Goal: Complete application form: Complete application form

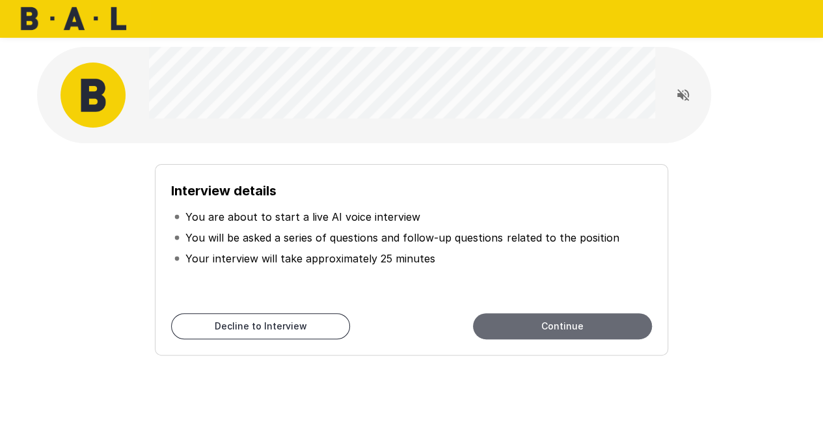
click at [529, 326] on button "Continue" at bounding box center [562, 326] width 179 height 26
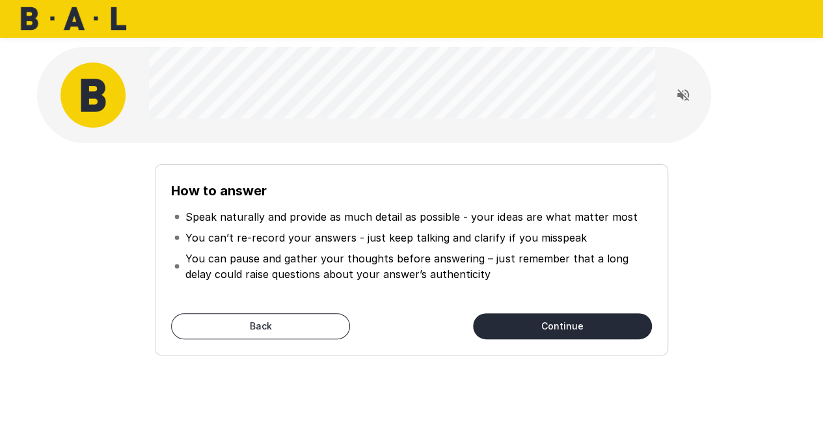
click at [428, 257] on p "You can pause and gather your thoughts before answering – just remember that a …" at bounding box center [417, 266] width 463 height 31
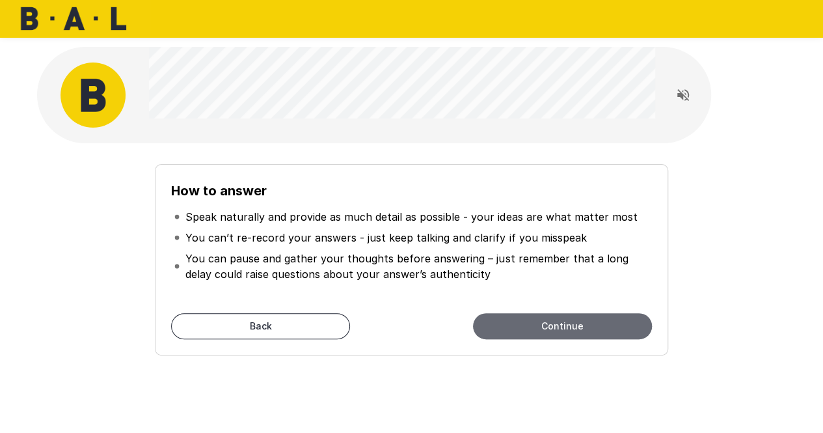
click at [522, 323] on button "Continue" at bounding box center [562, 326] width 179 height 26
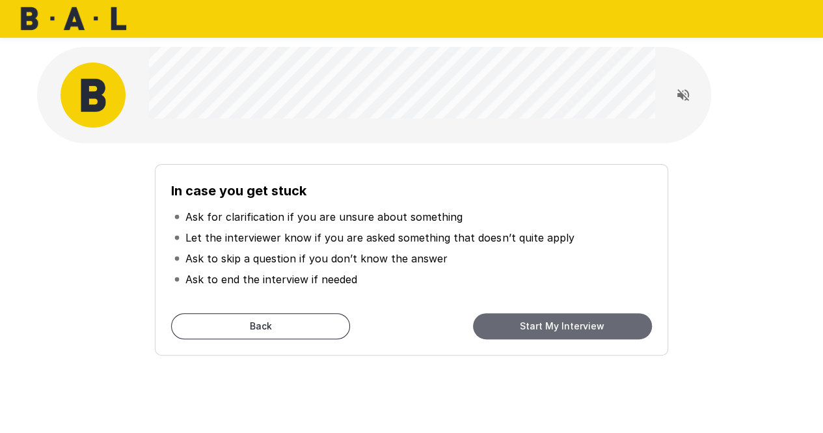
click at [520, 322] on button "Start My Interview" at bounding box center [562, 326] width 179 height 26
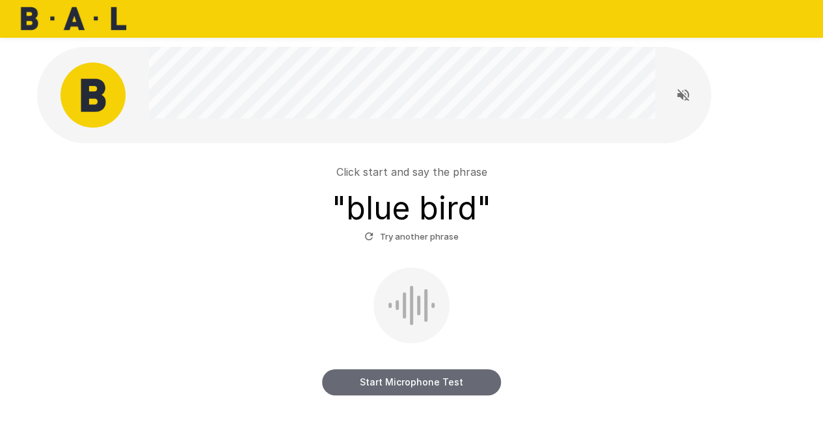
click at [424, 383] on button "Start Microphone Test" at bounding box center [411, 382] width 179 height 26
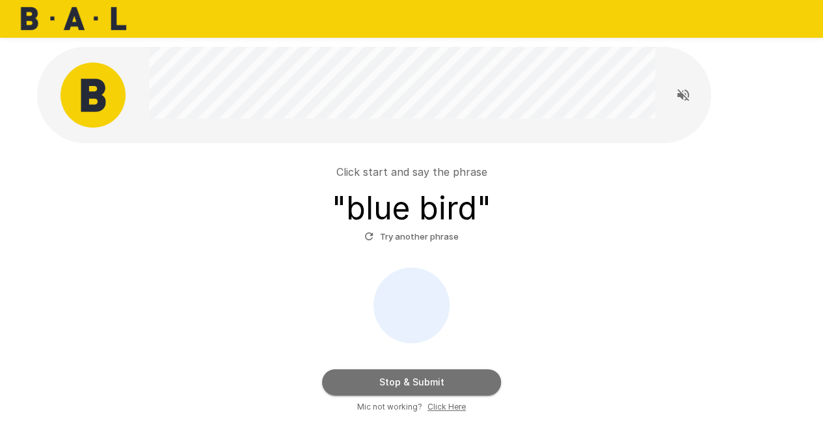
click at [424, 383] on button "Stop & Submit" at bounding box center [411, 382] width 179 height 26
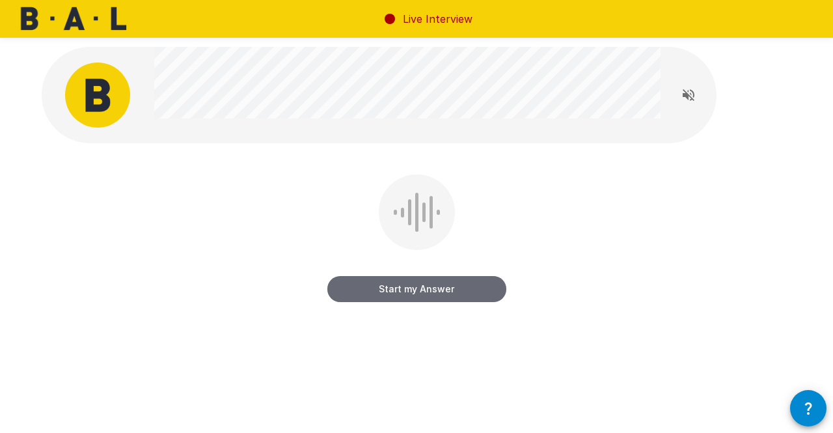
click at [395, 294] on button "Start my Answer" at bounding box center [416, 289] width 179 height 26
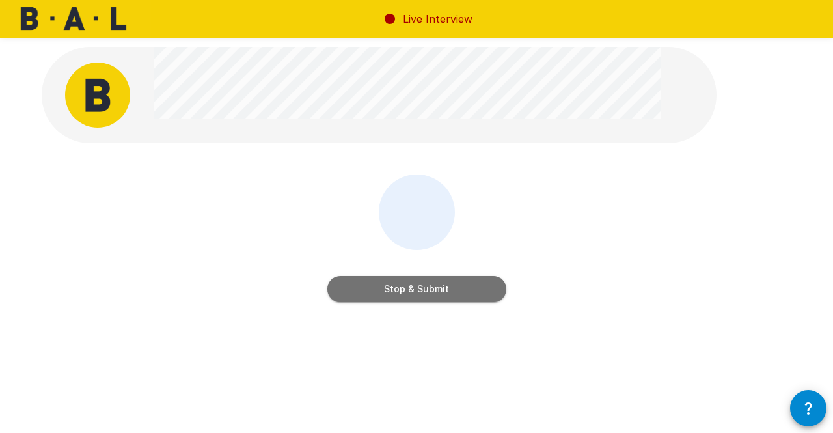
click at [395, 294] on button "Stop & Submit" at bounding box center [416, 289] width 179 height 26
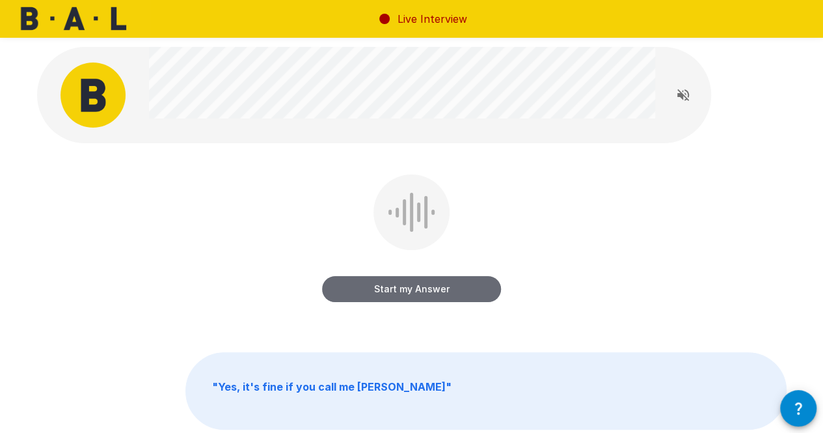
click at [412, 286] on button "Start my Answer" at bounding box center [411, 289] width 179 height 26
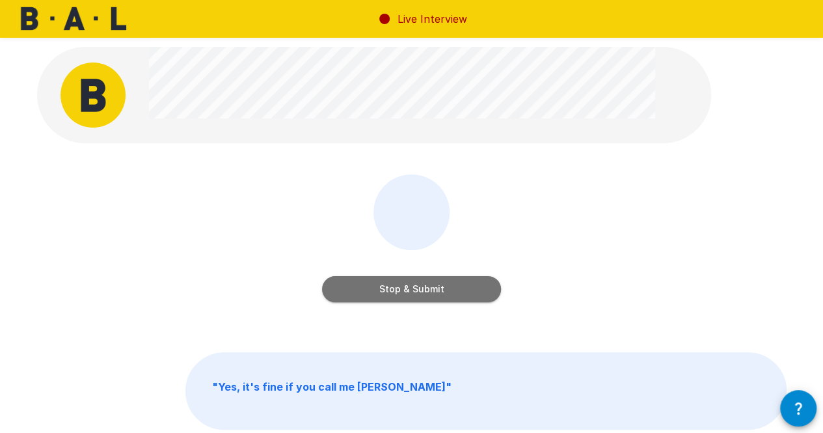
click at [412, 286] on button "Stop & Submit" at bounding box center [411, 289] width 179 height 26
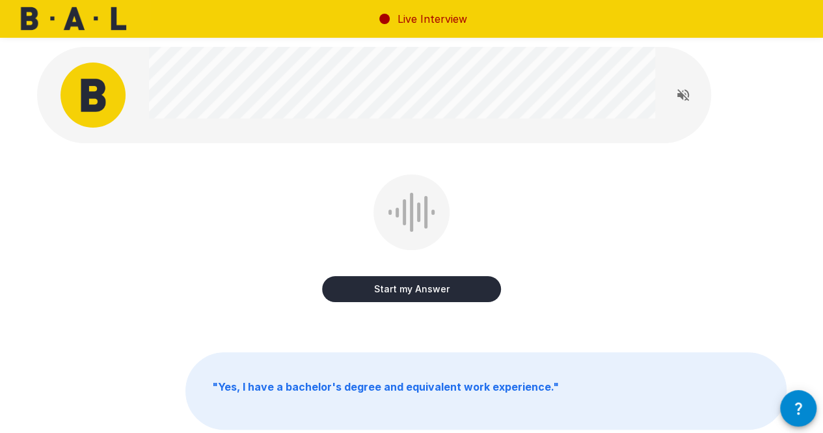
click at [384, 294] on button "Start my Answer" at bounding box center [411, 289] width 179 height 26
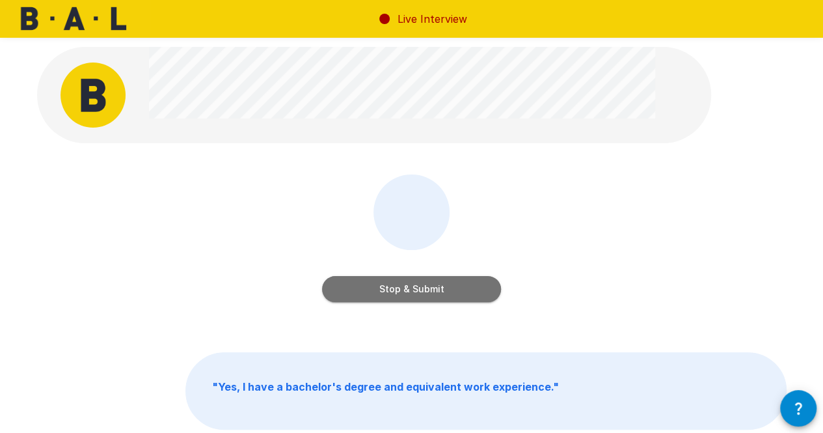
click at [384, 294] on button "Stop & Submit" at bounding box center [411, 289] width 179 height 26
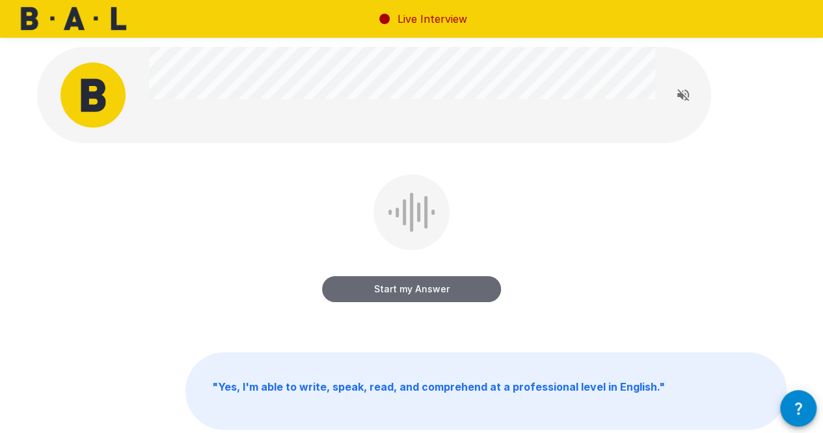
click at [400, 281] on button "Start my Answer" at bounding box center [411, 289] width 179 height 26
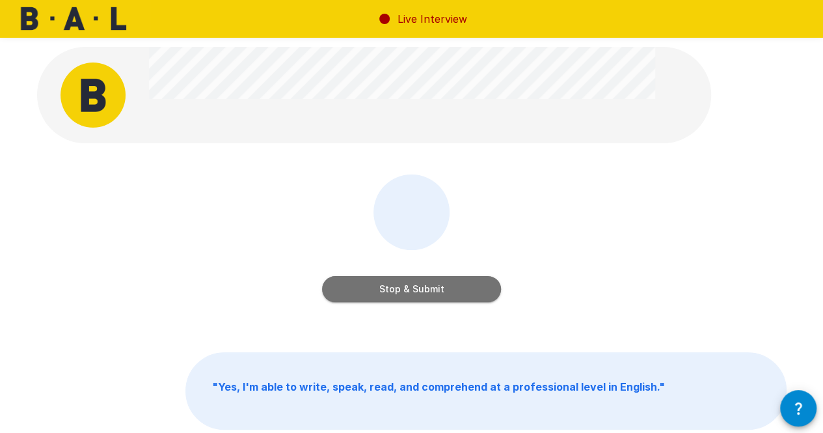
click at [403, 291] on button "Stop & Submit" at bounding box center [411, 289] width 179 height 26
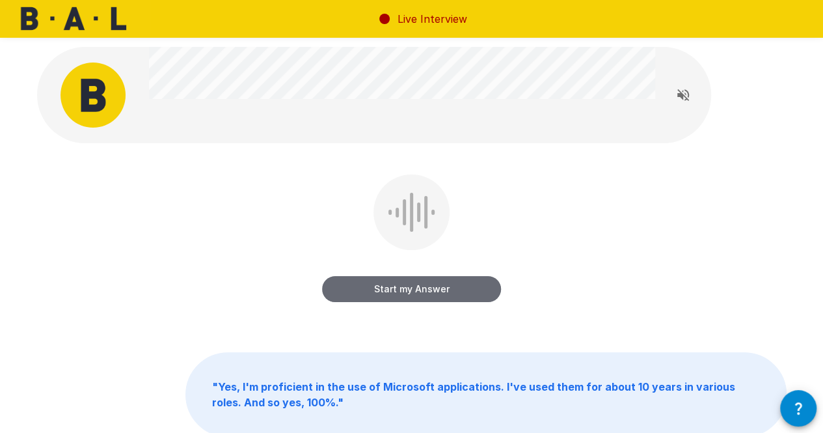
click at [389, 292] on button "Start my Answer" at bounding box center [411, 289] width 179 height 26
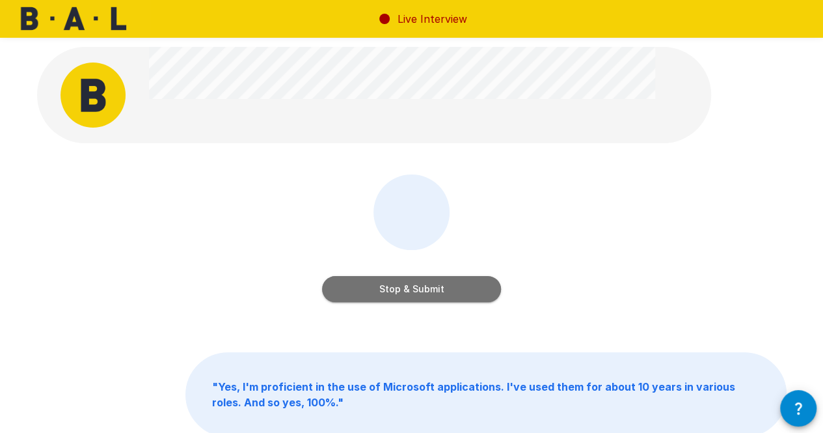
click at [399, 290] on button "Stop & Submit" at bounding box center [411, 289] width 179 height 26
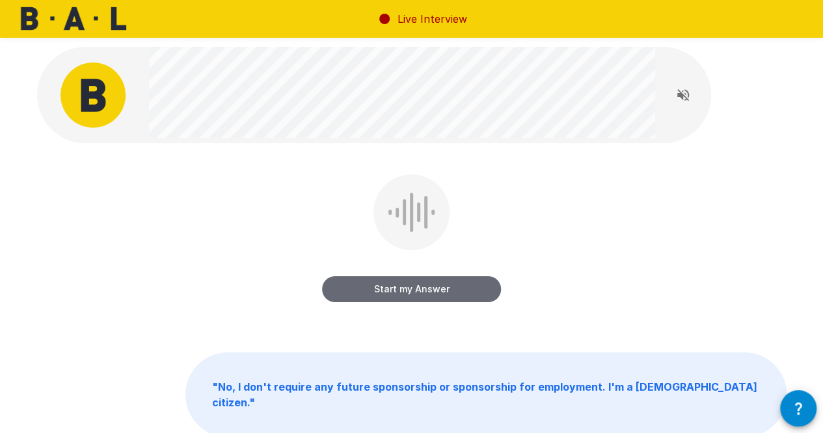
click at [437, 286] on button "Start my Answer" at bounding box center [411, 289] width 179 height 26
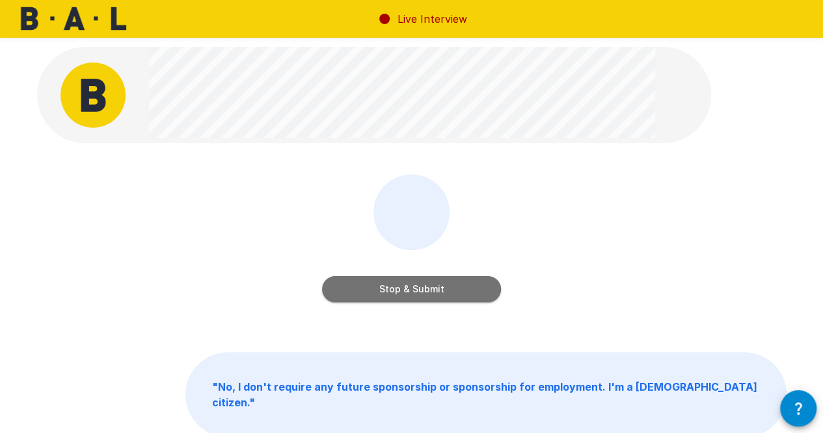
click at [461, 290] on button "Stop & Submit" at bounding box center [411, 289] width 179 height 26
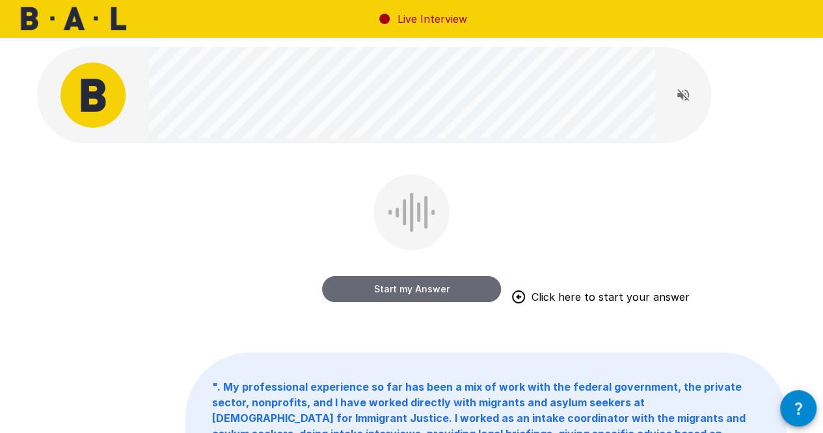
click at [457, 279] on button "Start my Answer" at bounding box center [411, 289] width 179 height 26
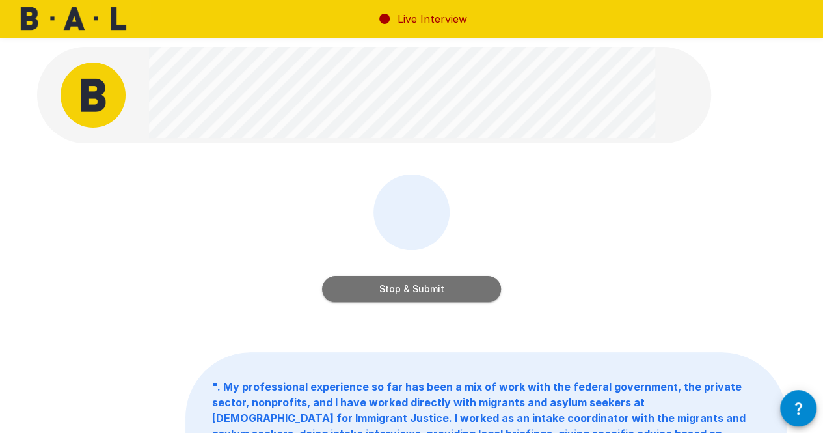
click at [368, 281] on button "Stop & Submit" at bounding box center [411, 289] width 179 height 26
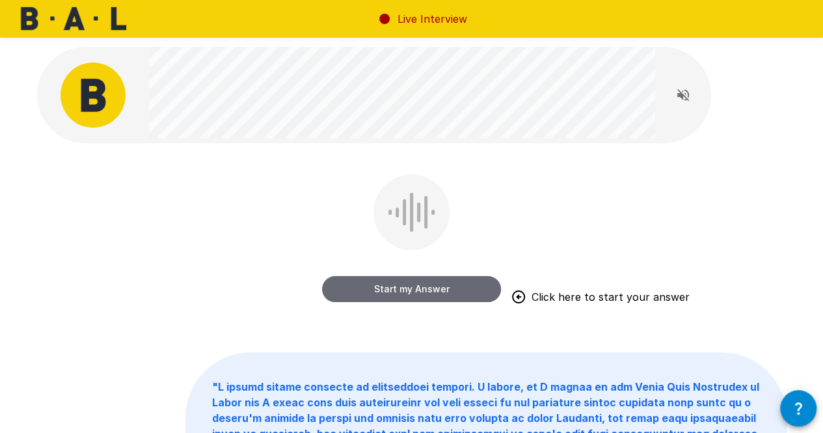
click at [375, 277] on button "Start my Answer" at bounding box center [411, 289] width 179 height 26
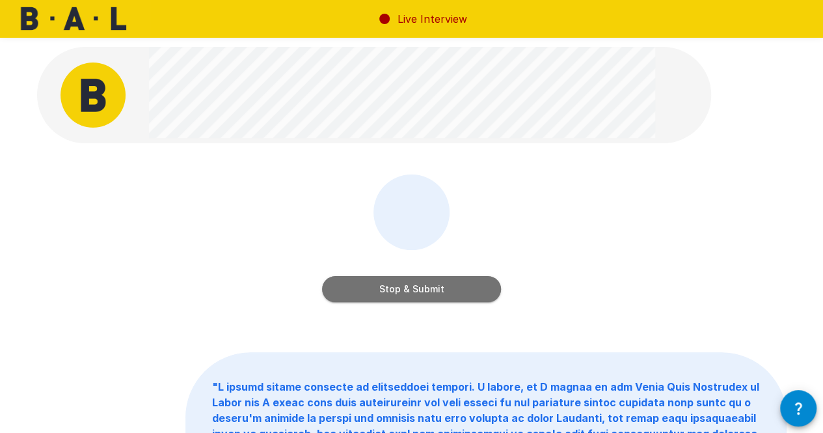
click at [380, 281] on button "Stop & Submit" at bounding box center [411, 289] width 179 height 26
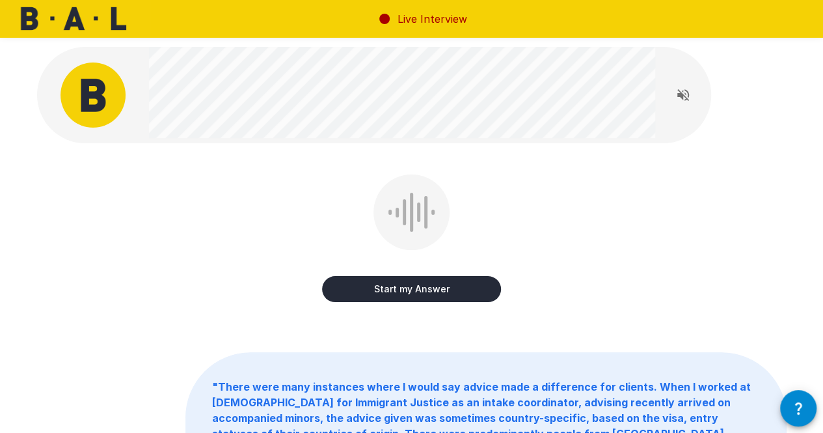
click at [3, 238] on div "Start my Answer " There were many instances where I would say advice made a dif…" at bounding box center [411, 309] width 823 height 619
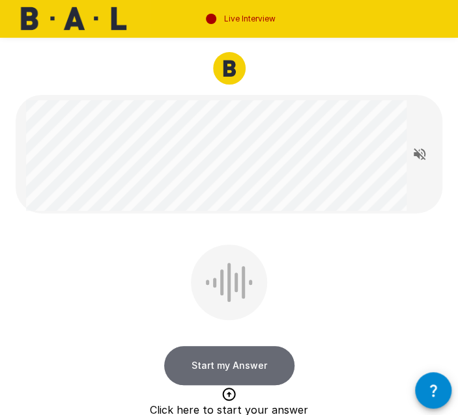
click at [212, 378] on button "Start my Answer" at bounding box center [229, 365] width 130 height 39
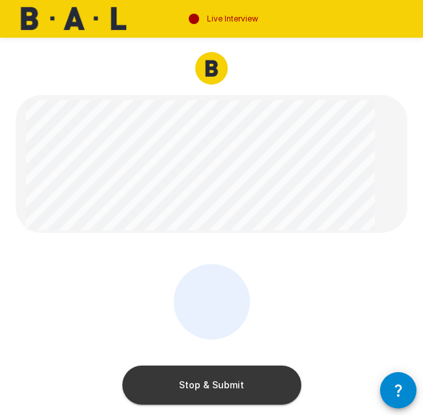
click at [373, 43] on div "Stop & Submit " There were many instances where I would say advice made a diffe…" at bounding box center [211, 409] width 423 height 818
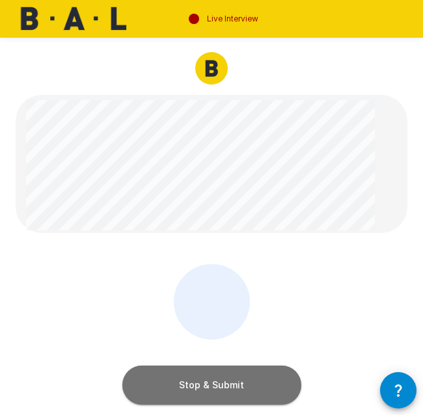
click at [207, 369] on button "Stop & Submit" at bounding box center [211, 385] width 179 height 39
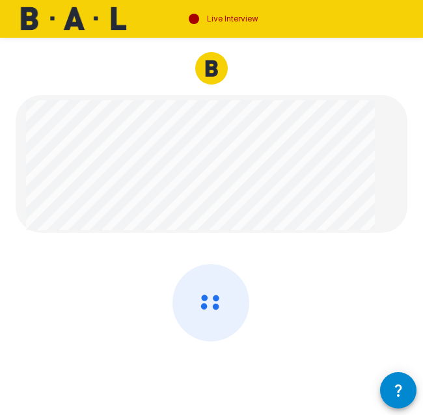
scroll to position [22, 0]
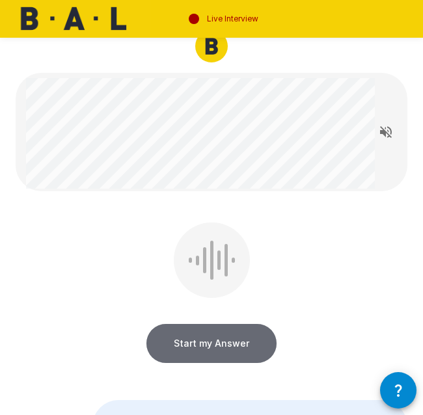
click at [223, 338] on button "Start my Answer" at bounding box center [211, 343] width 130 height 39
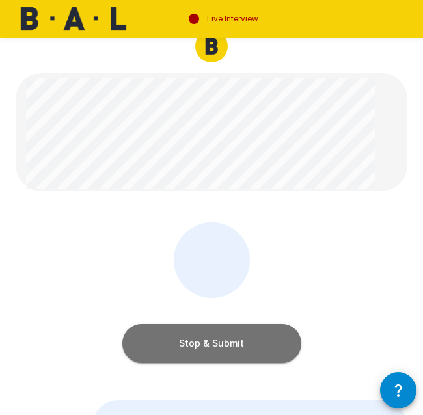
click at [256, 356] on button "Stop & Submit" at bounding box center [211, 343] width 179 height 39
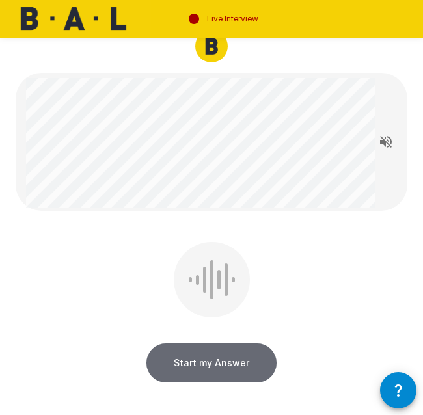
click at [191, 366] on button "Start my Answer" at bounding box center [211, 363] width 130 height 39
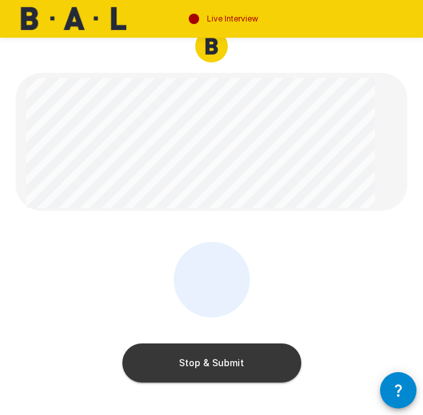
click at [198, 369] on button "Stop & Submit" at bounding box center [211, 363] width 179 height 39
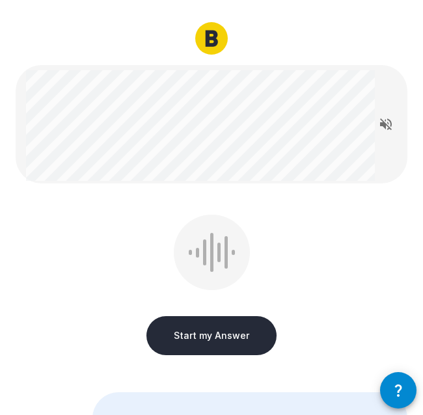
scroll to position [28, 0]
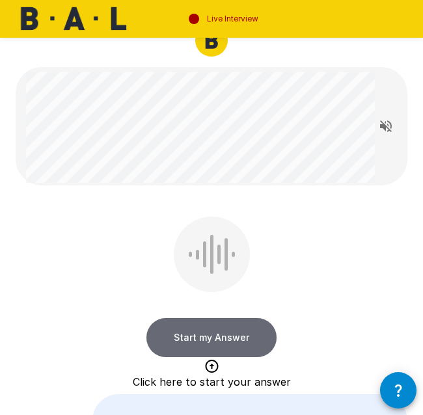
click at [230, 335] on button "Start my Answer" at bounding box center [211, 337] width 130 height 39
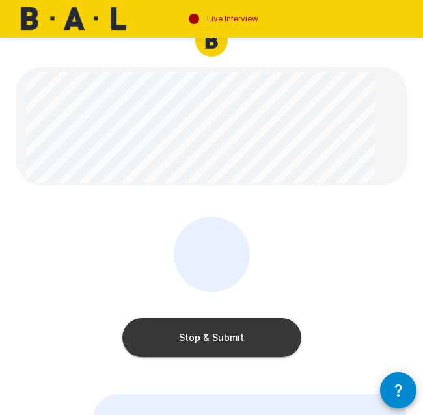
click at [230, 335] on button "Stop & Submit" at bounding box center [211, 337] width 179 height 39
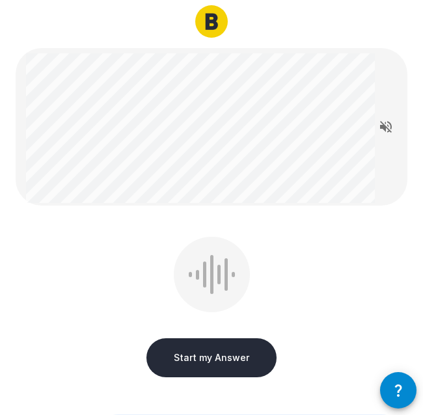
scroll to position [48, 0]
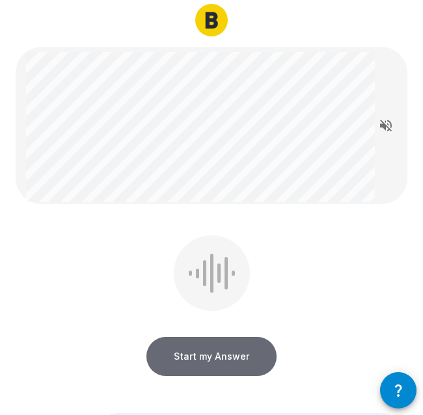
click at [215, 348] on button "Start my Answer" at bounding box center [211, 356] width 130 height 39
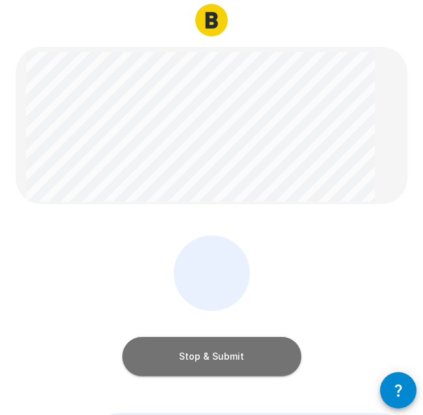
click at [214, 353] on button "Stop & Submit" at bounding box center [211, 356] width 179 height 39
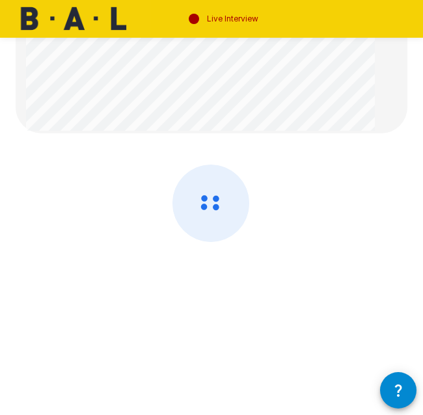
scroll to position [0, 0]
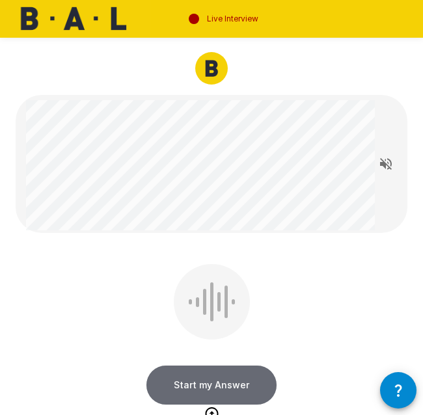
click at [206, 377] on button "Start my Answer" at bounding box center [211, 385] width 130 height 39
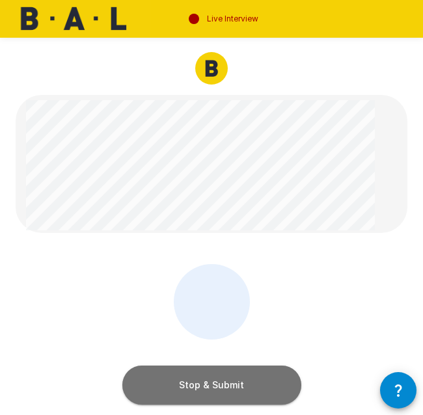
click at [220, 379] on button "Stop & Submit" at bounding box center [211, 385] width 179 height 39
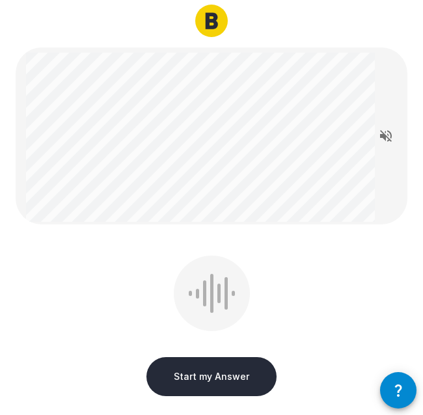
scroll to position [49, 0]
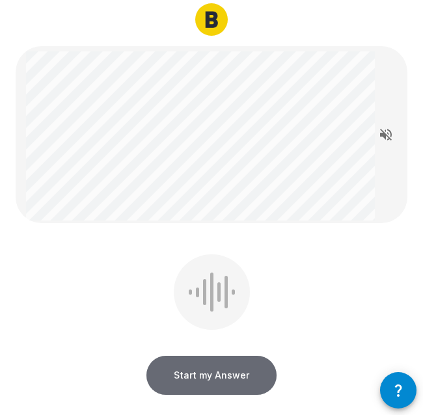
click at [241, 369] on button "Start my Answer" at bounding box center [211, 375] width 130 height 39
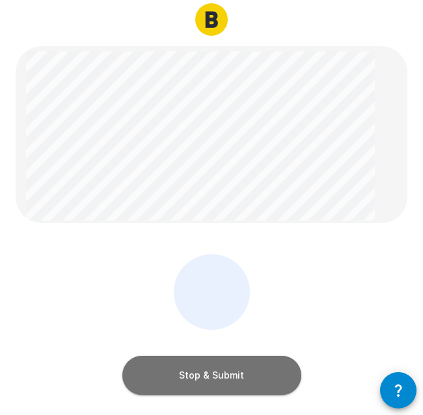
click at [240, 369] on button "Stop & Submit" at bounding box center [211, 375] width 179 height 39
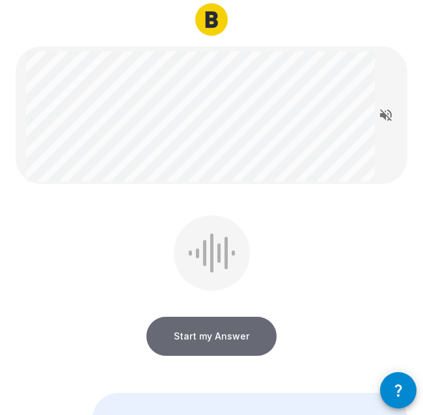
click at [232, 346] on button "Start my Answer" at bounding box center [211, 336] width 130 height 39
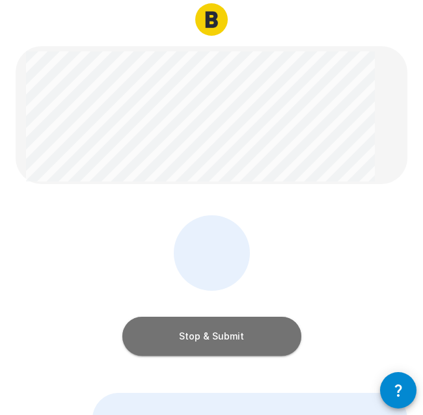
click at [227, 344] on button "Stop & Submit" at bounding box center [211, 336] width 179 height 39
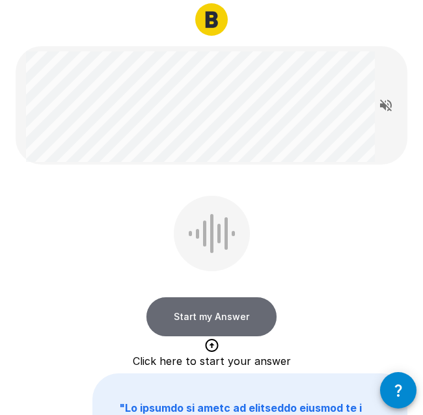
click at [187, 317] on button "Start my Answer" at bounding box center [211, 316] width 130 height 39
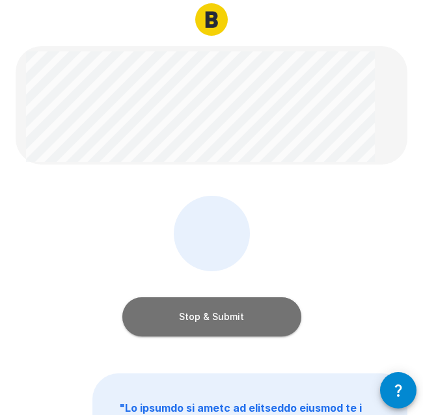
click at [191, 320] on button "Stop & Submit" at bounding box center [211, 316] width 179 height 39
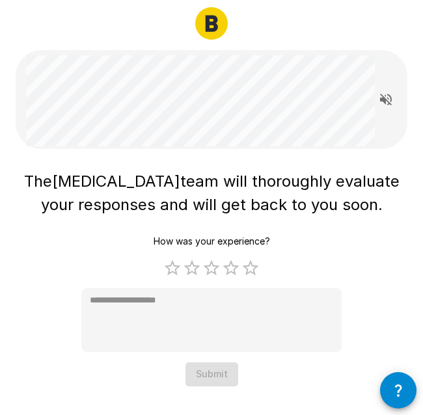
scroll to position [0, 0]
